Goal: Task Accomplishment & Management: Complete application form

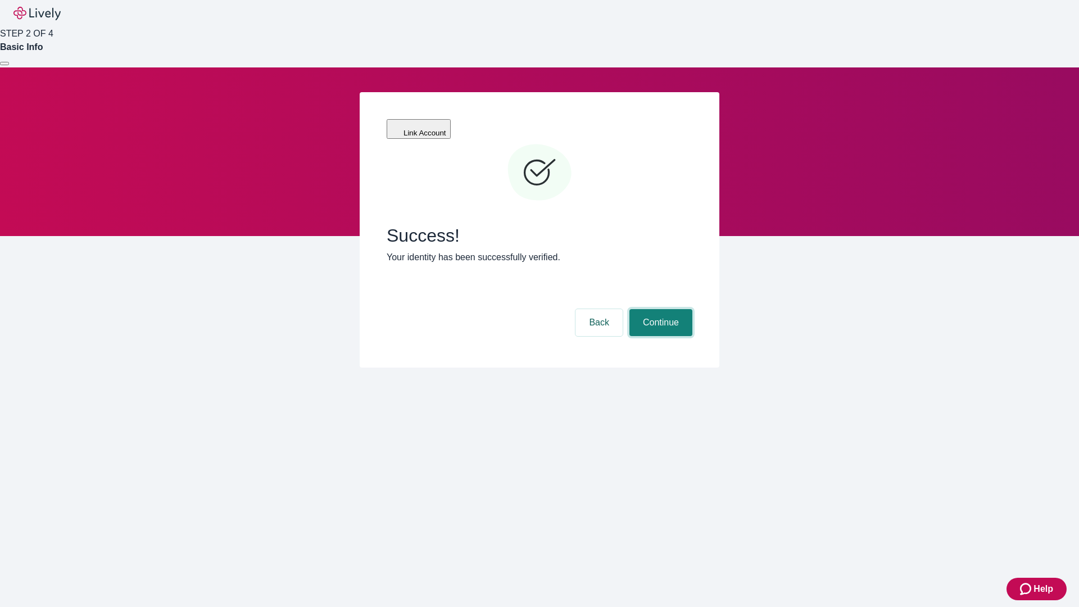
click at [659, 309] on button "Continue" at bounding box center [661, 322] width 63 height 27
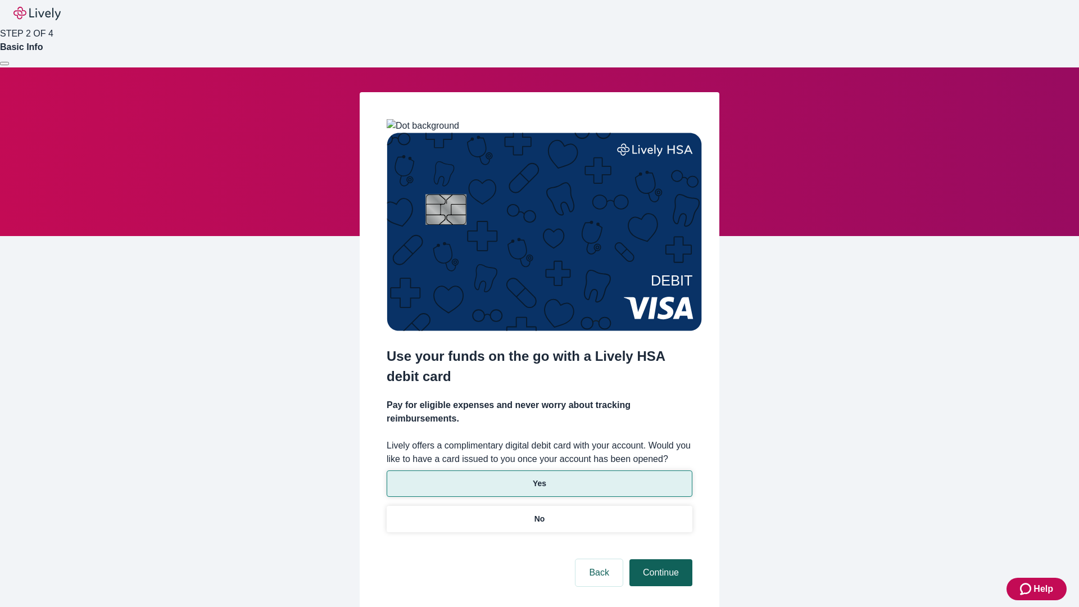
click at [539, 478] on p "Yes" at bounding box center [539, 484] width 13 height 12
click at [659, 559] on button "Continue" at bounding box center [661, 572] width 63 height 27
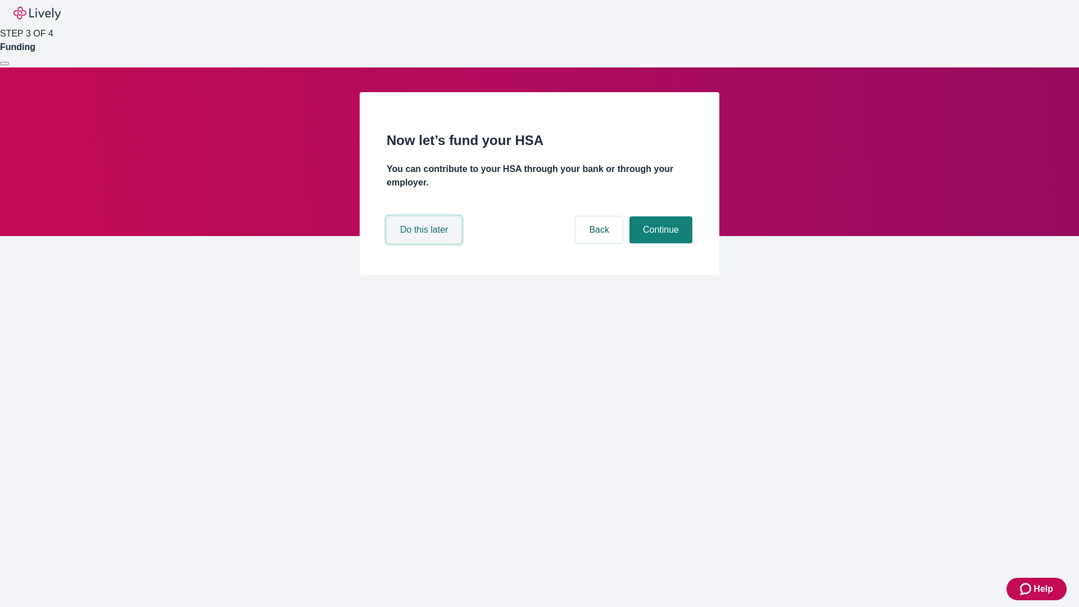
click at [426, 243] on button "Do this later" at bounding box center [424, 229] width 75 height 27
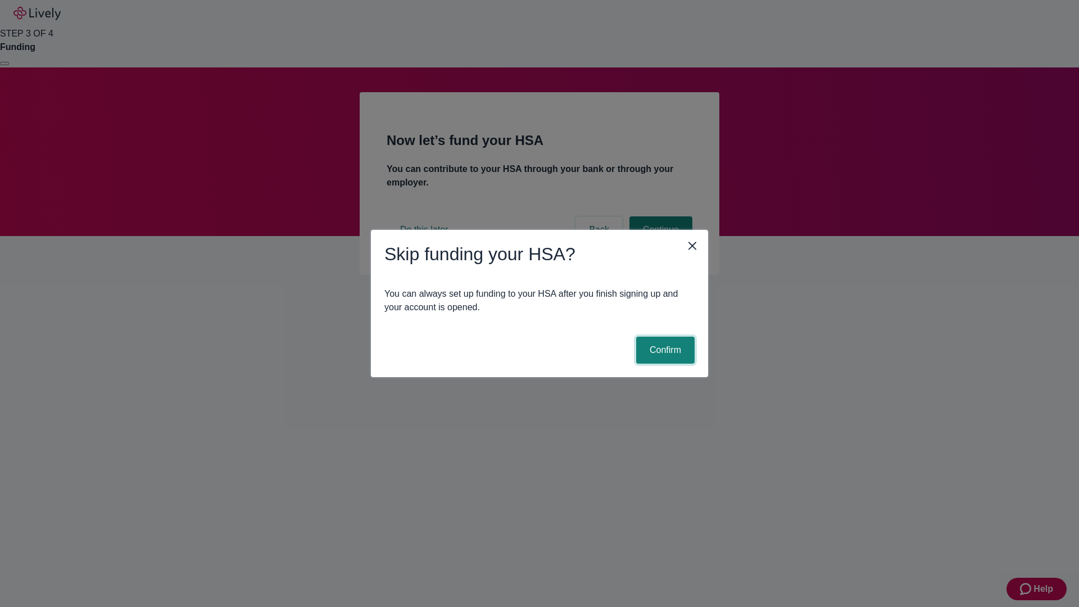
click at [664, 350] on button "Confirm" at bounding box center [665, 350] width 58 height 27
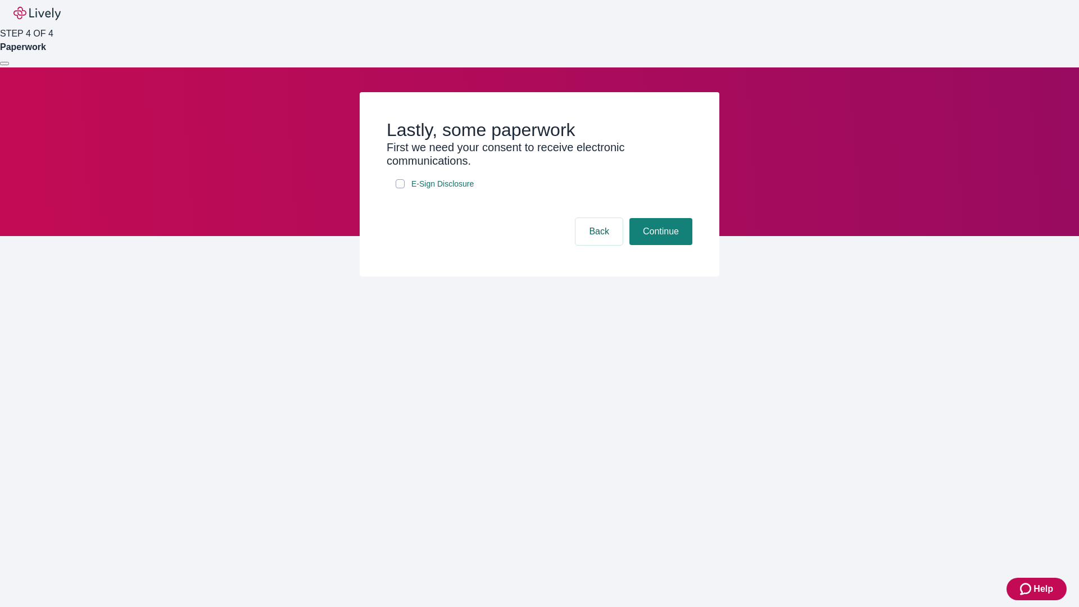
click at [400, 188] on input "E-Sign Disclosure" at bounding box center [400, 183] width 9 height 9
checkbox input "true"
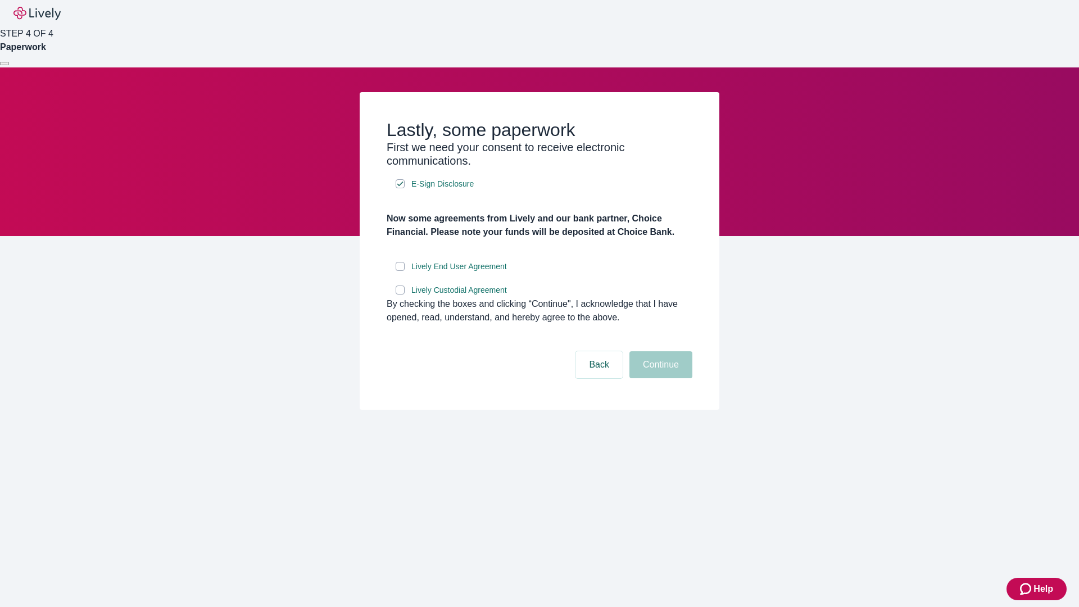
click at [400, 271] on input "Lively End User Agreement" at bounding box center [400, 266] width 9 height 9
checkbox input "true"
click at [400, 295] on input "Lively Custodial Agreement" at bounding box center [400, 290] width 9 height 9
checkbox input "true"
click at [659, 378] on button "Continue" at bounding box center [661, 364] width 63 height 27
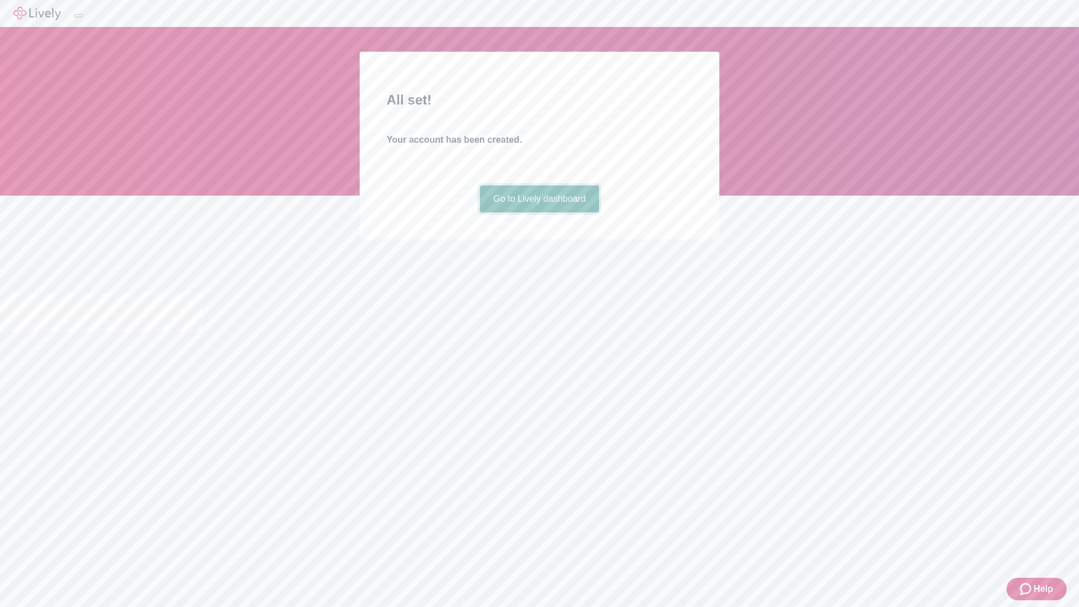
click at [539, 212] on link "Go to Lively dashboard" at bounding box center [540, 198] width 120 height 27
